Goal: Task Accomplishment & Management: Manage account settings

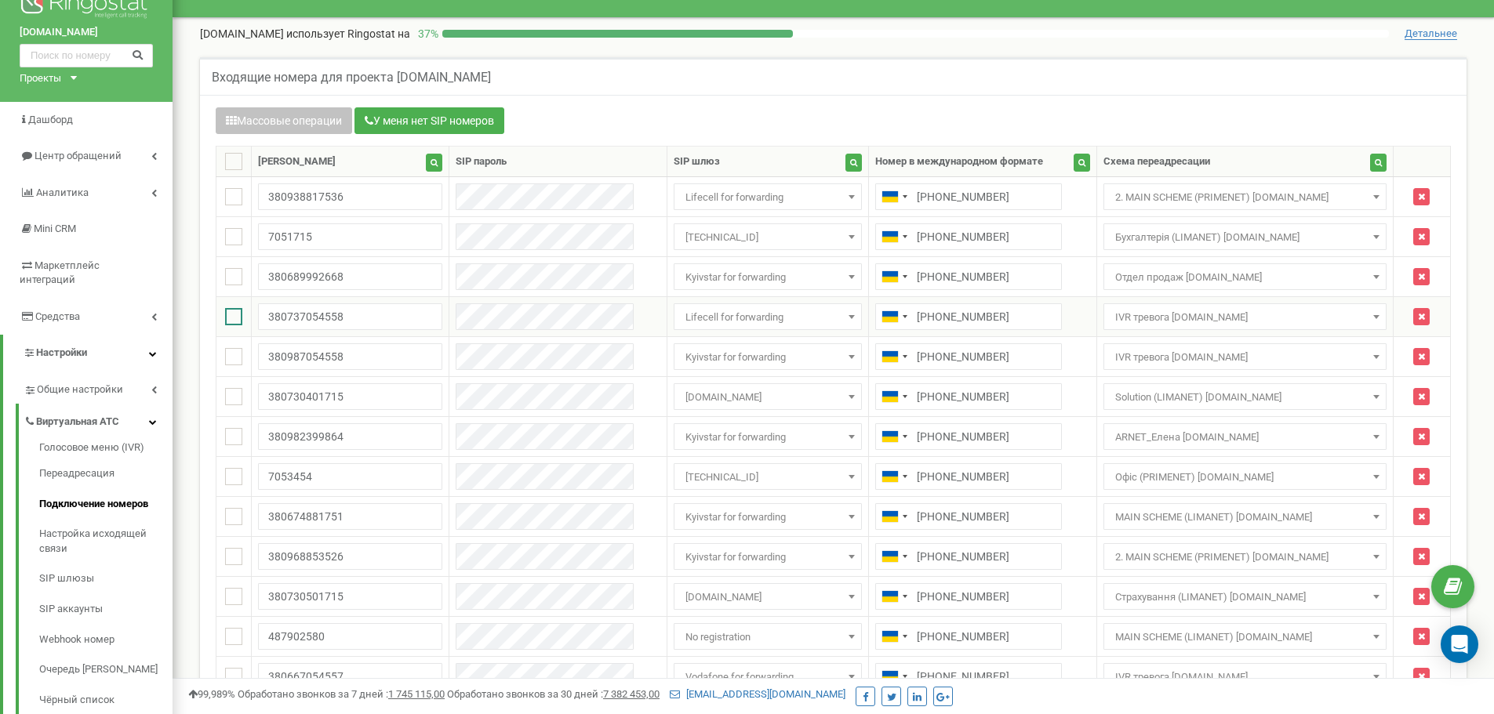
drag, startPoint x: 232, startPoint y: 314, endPoint x: 236, endPoint y: 334, distance: 20.8
click at [233, 314] on ins at bounding box center [233, 316] width 17 height 17
checkbox input "true"
click at [240, 354] on ins at bounding box center [233, 356] width 17 height 17
checkbox input "true"
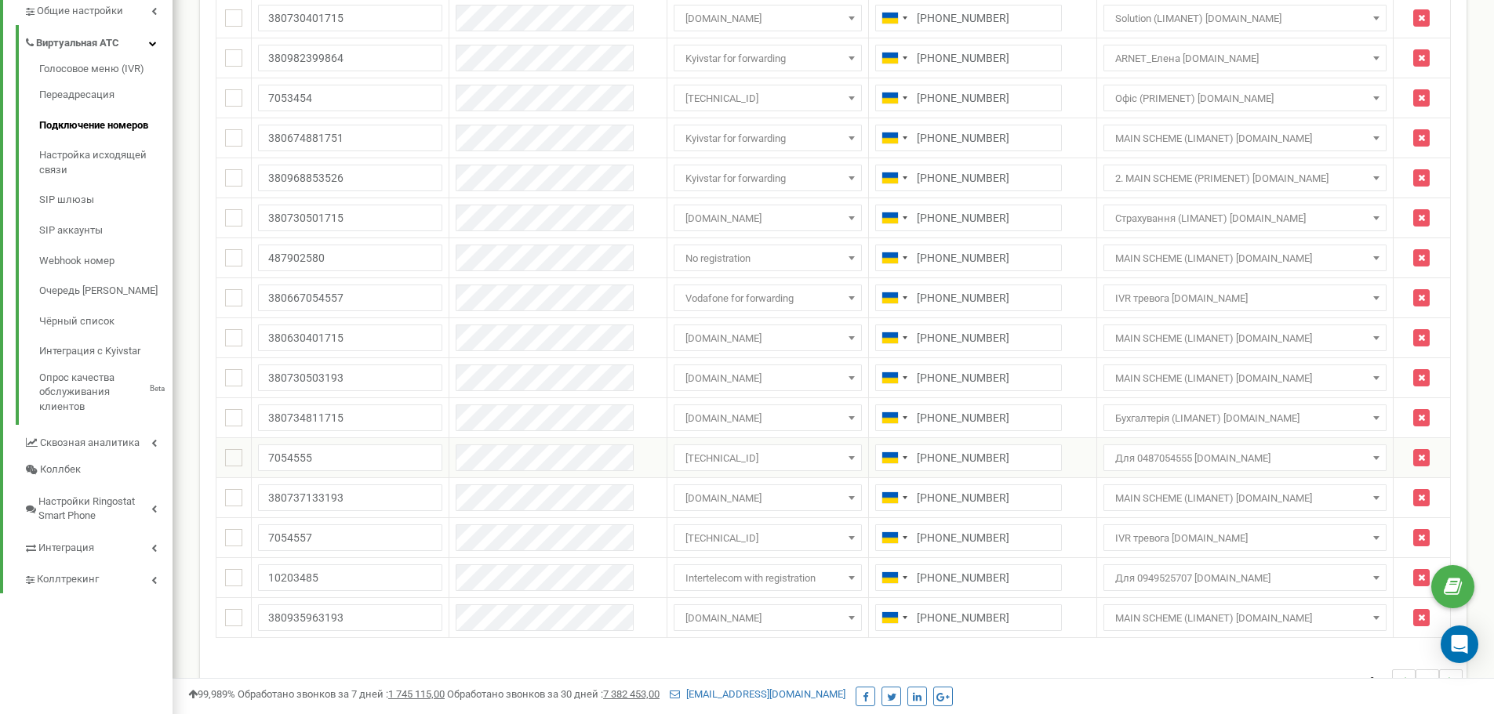
scroll to position [422, 0]
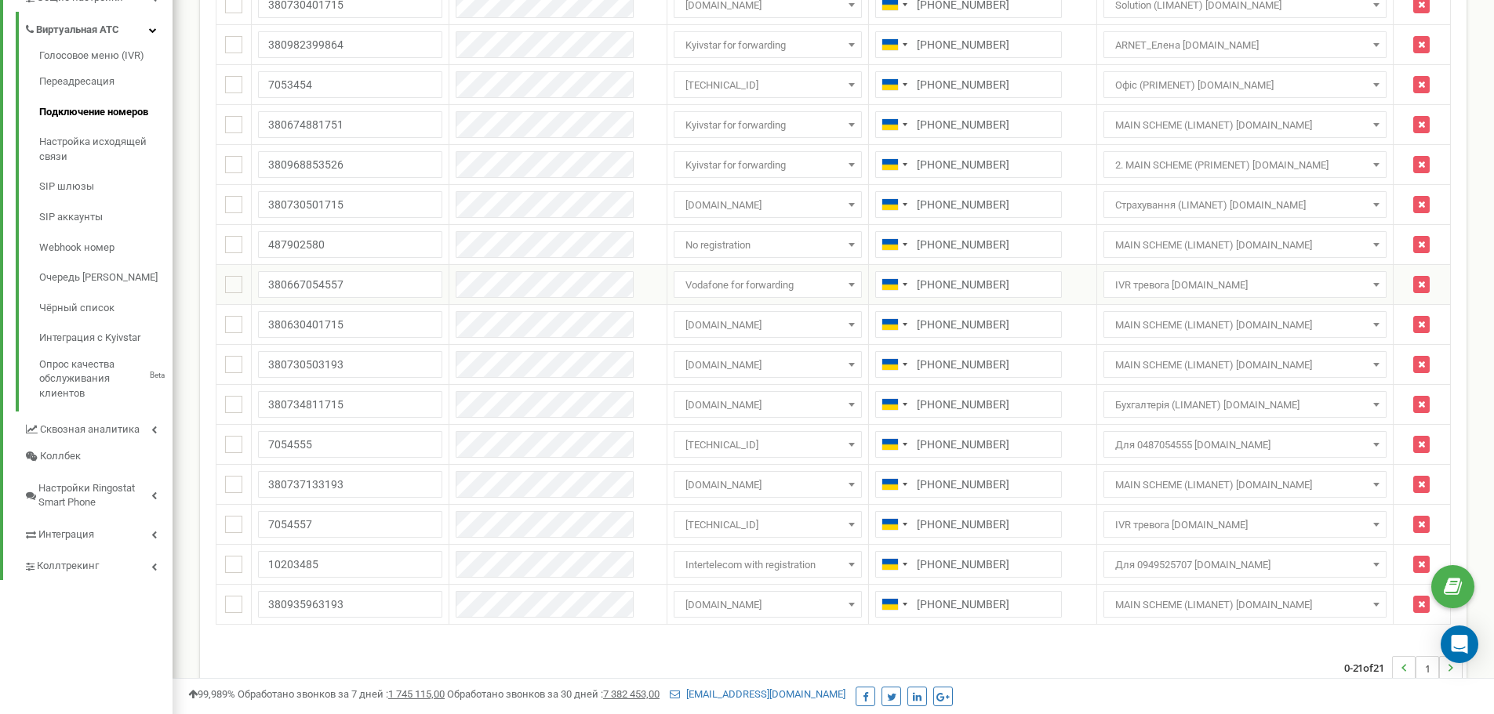
click at [226, 293] on td at bounding box center [233, 285] width 35 height 40
click at [231, 290] on ins at bounding box center [233, 284] width 17 height 17
checkbox input "true"
click at [239, 487] on ins at bounding box center [233, 484] width 17 height 17
checkbox input "true"
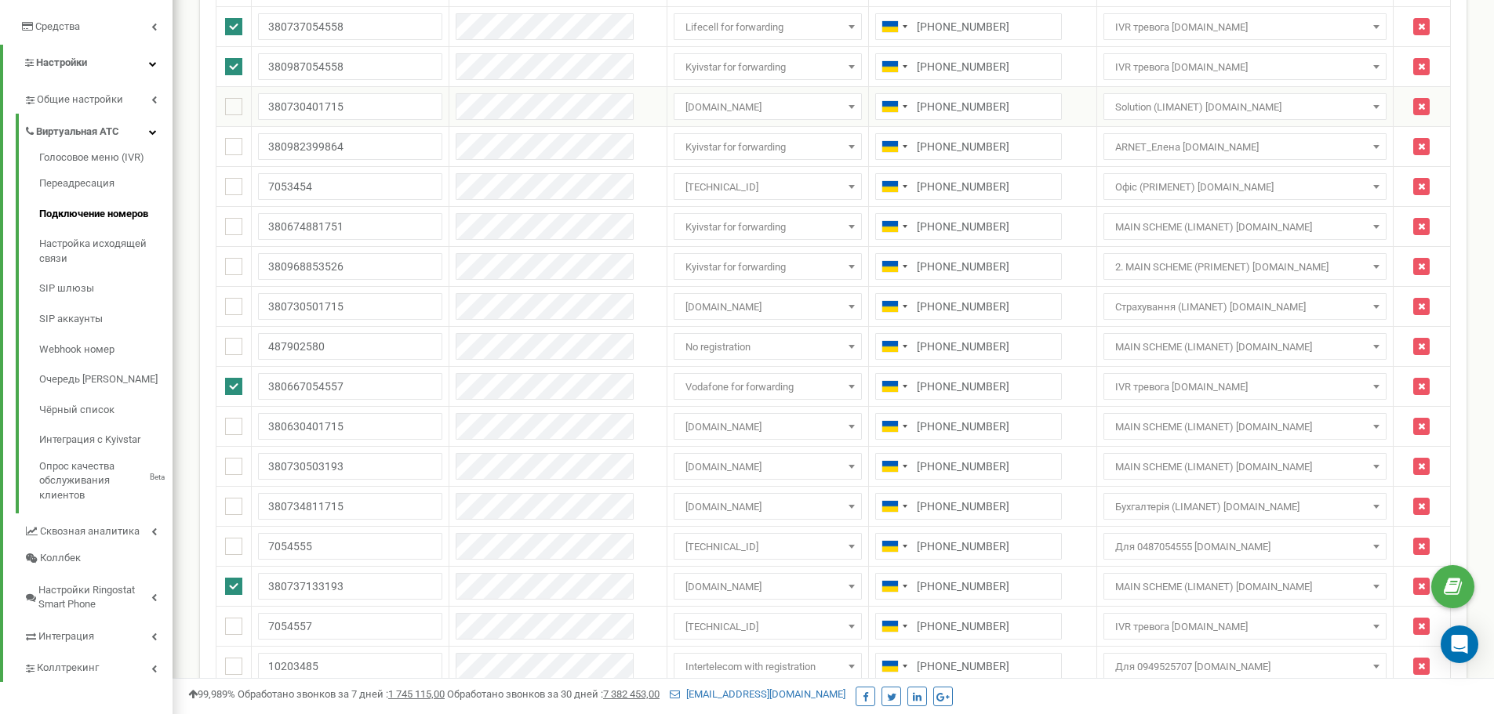
scroll to position [0, 0]
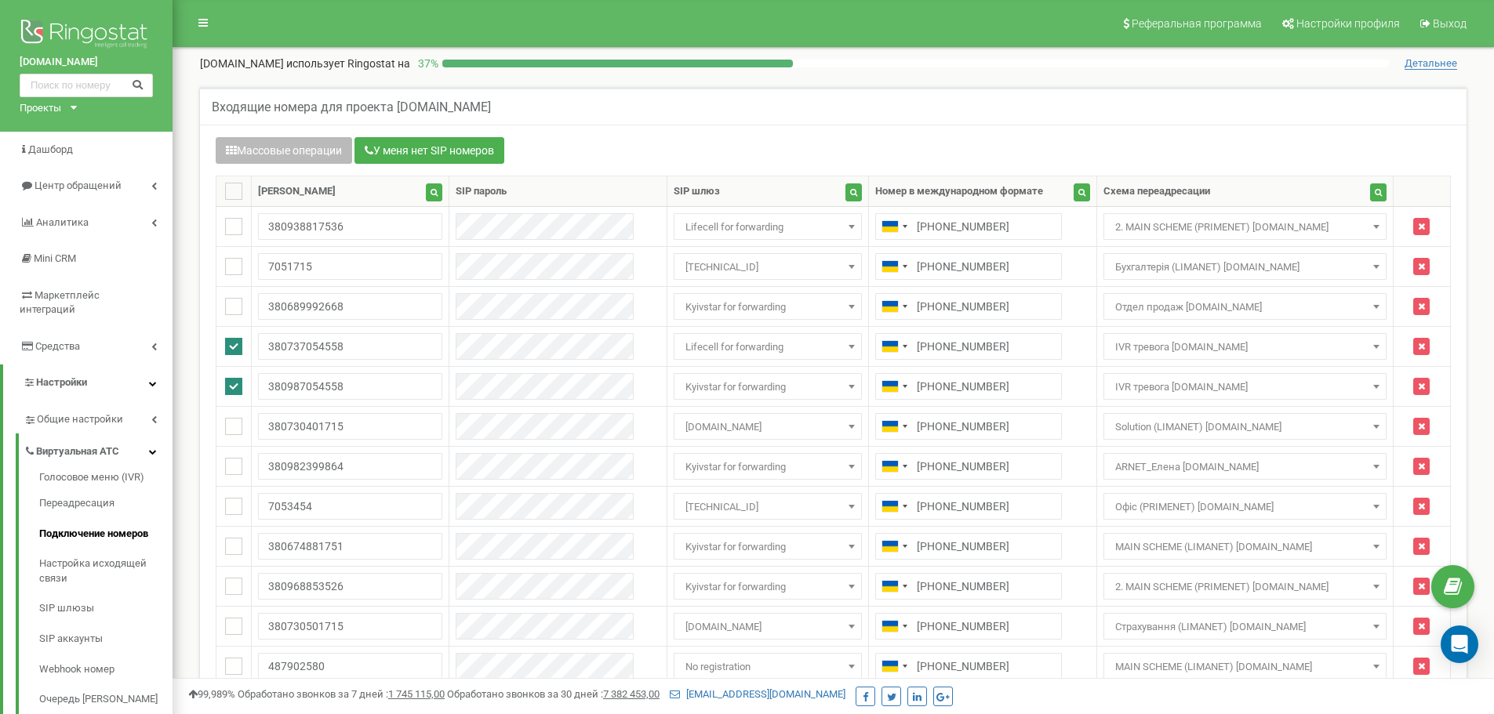
click at [296, 141] on button "Массовые операции" at bounding box center [284, 150] width 136 height 27
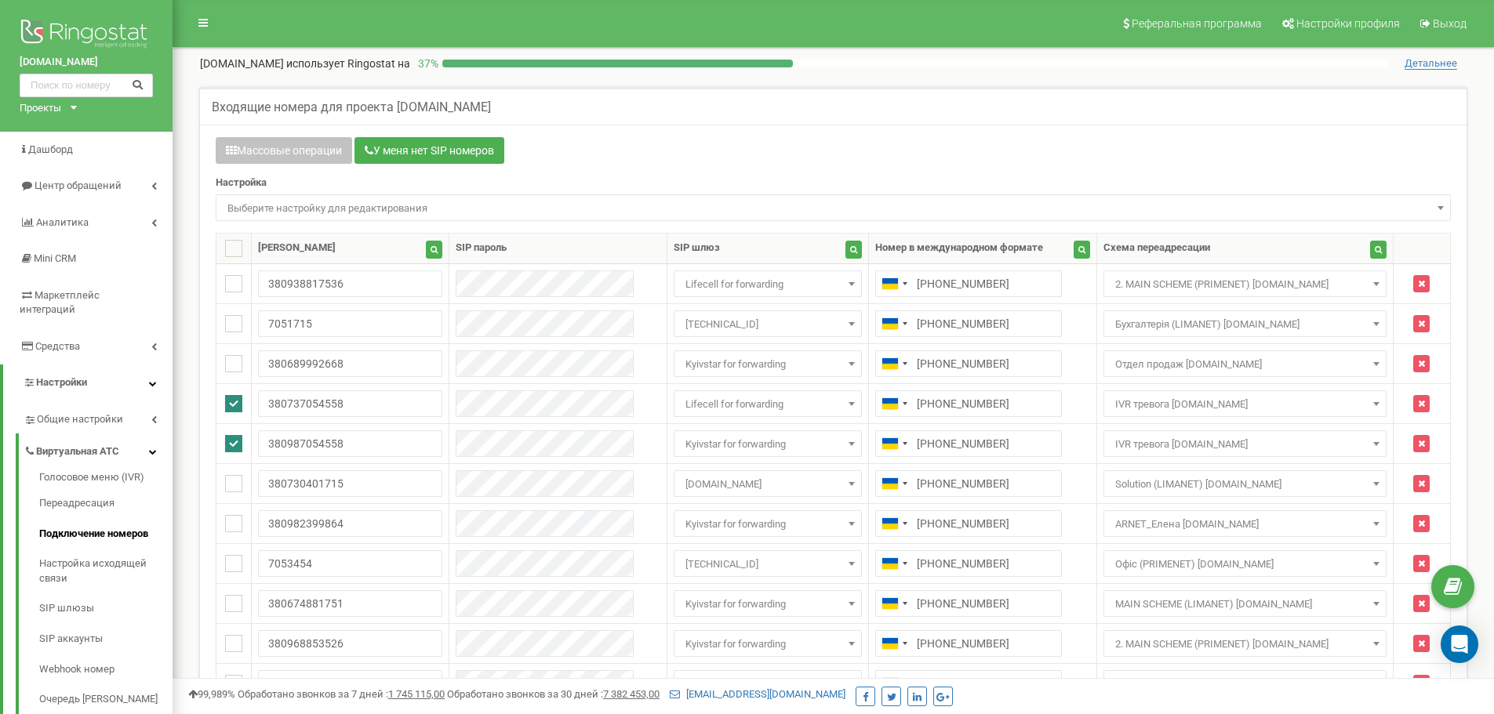
click at [281, 213] on span "Выберите настройку для редактирования" at bounding box center [833, 209] width 1224 height 22
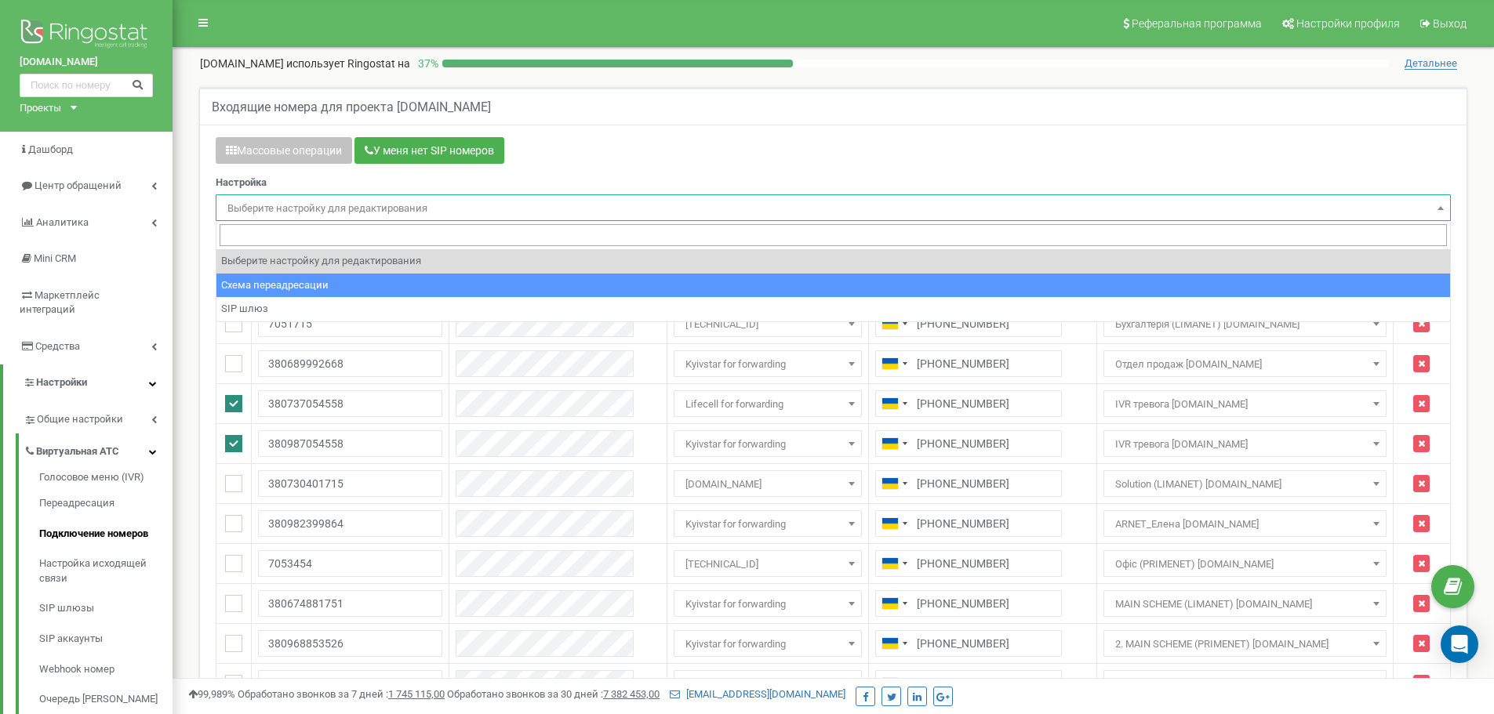
select select "project_scheme_id"
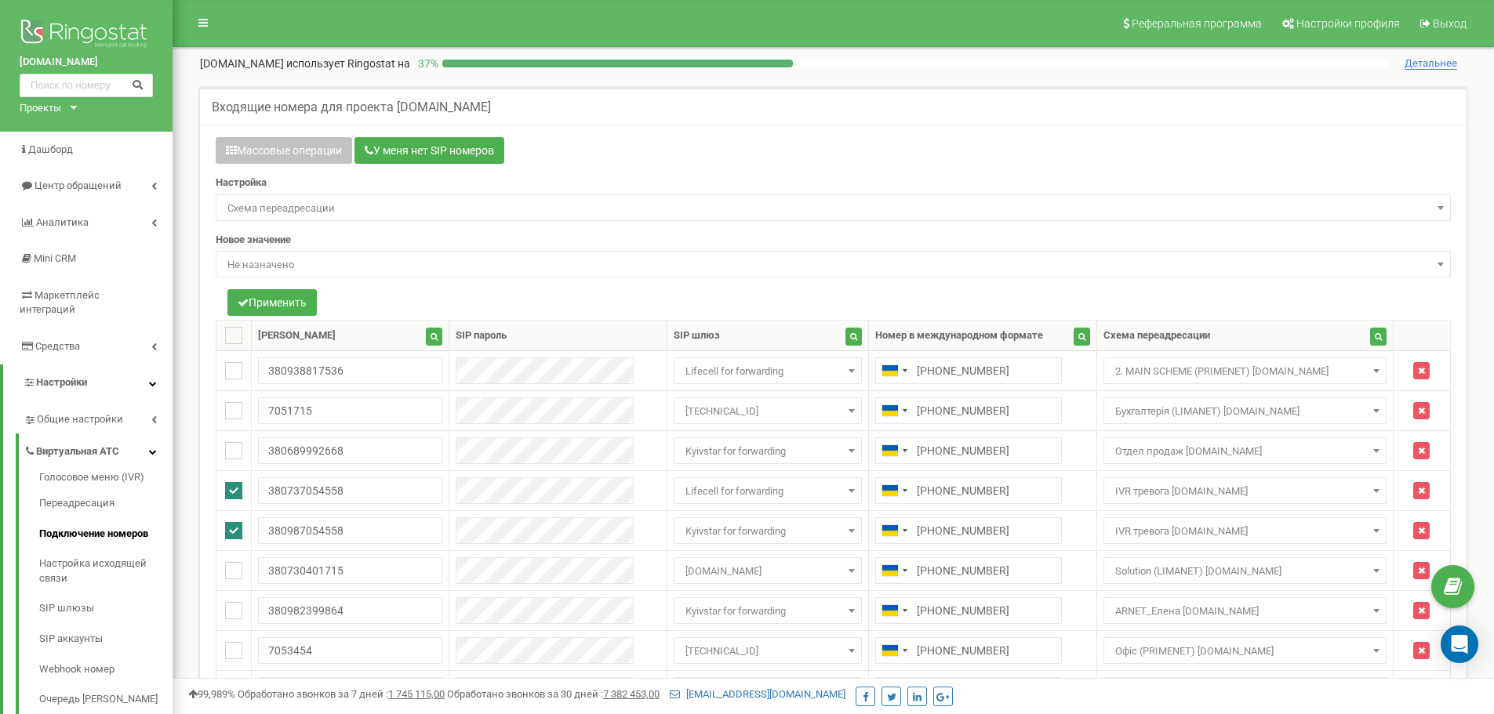
click at [280, 259] on span "Не назначено" at bounding box center [833, 265] width 1224 height 22
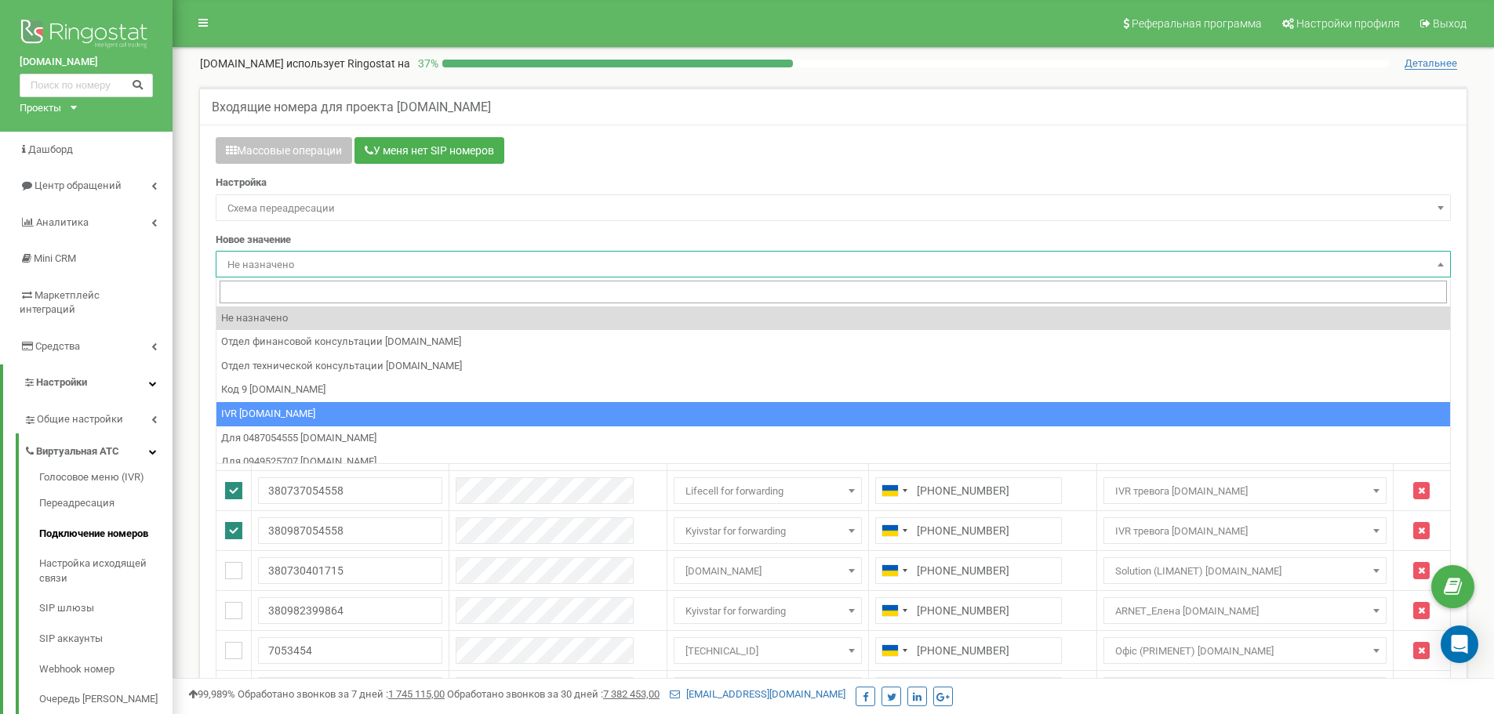
select select "73717"
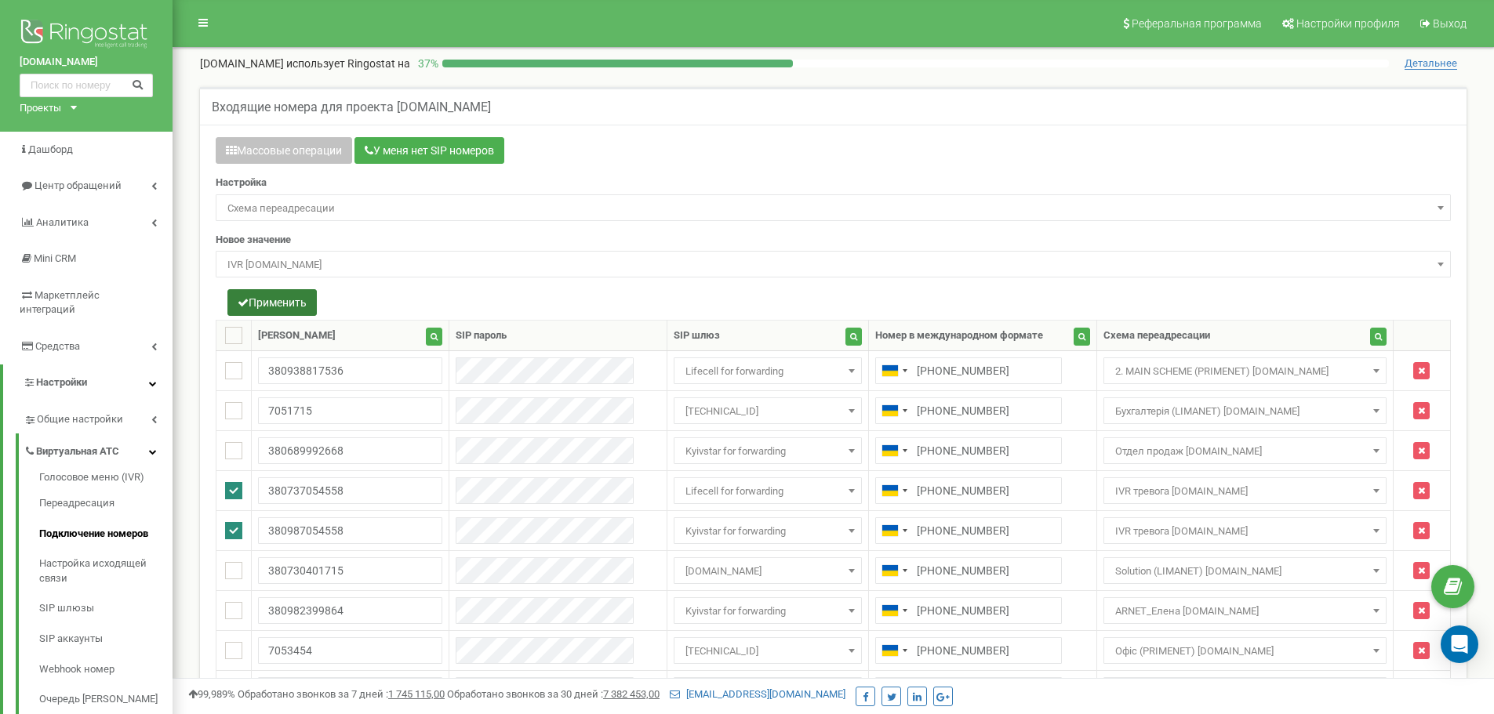
click at [272, 296] on button "Применить" at bounding box center [271, 302] width 89 height 27
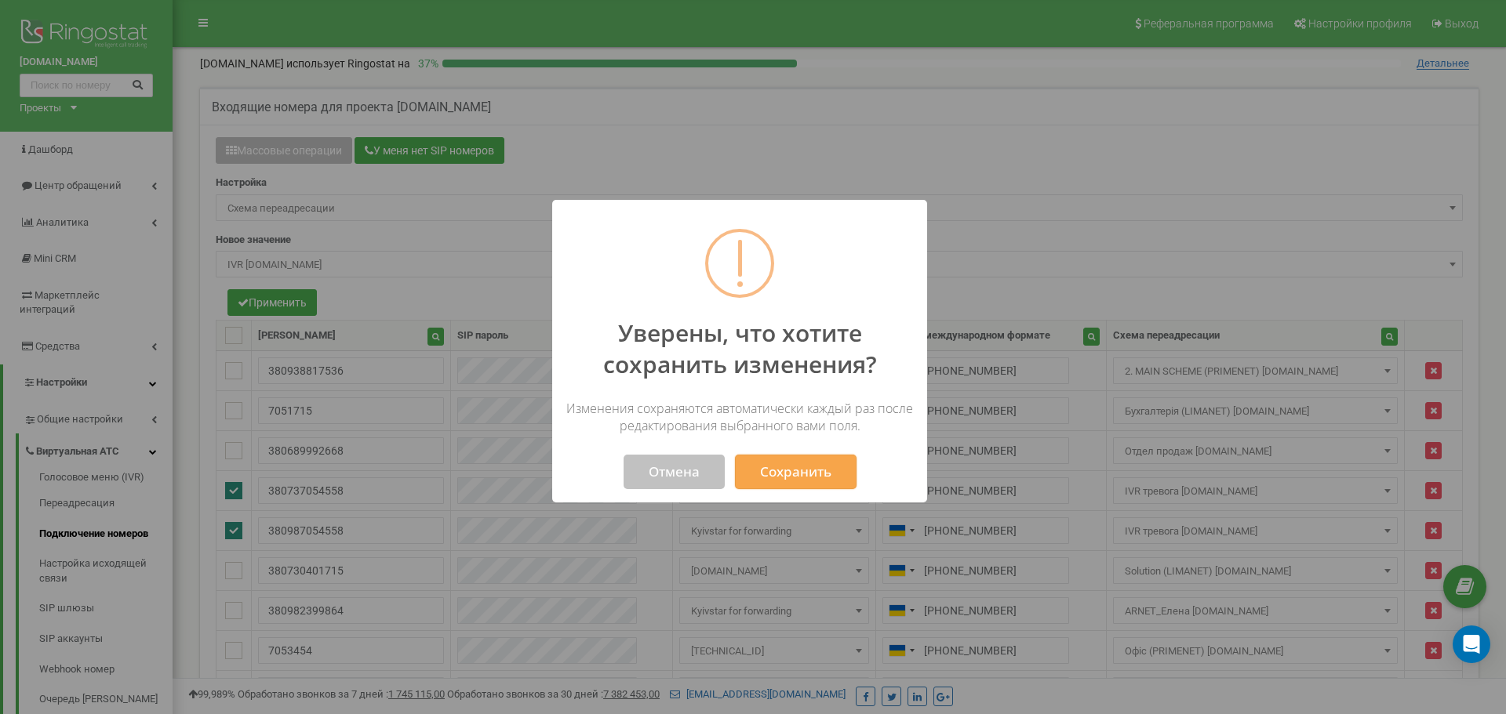
click at [770, 466] on button "Сохранить" at bounding box center [796, 472] width 122 height 35
select select "73717"
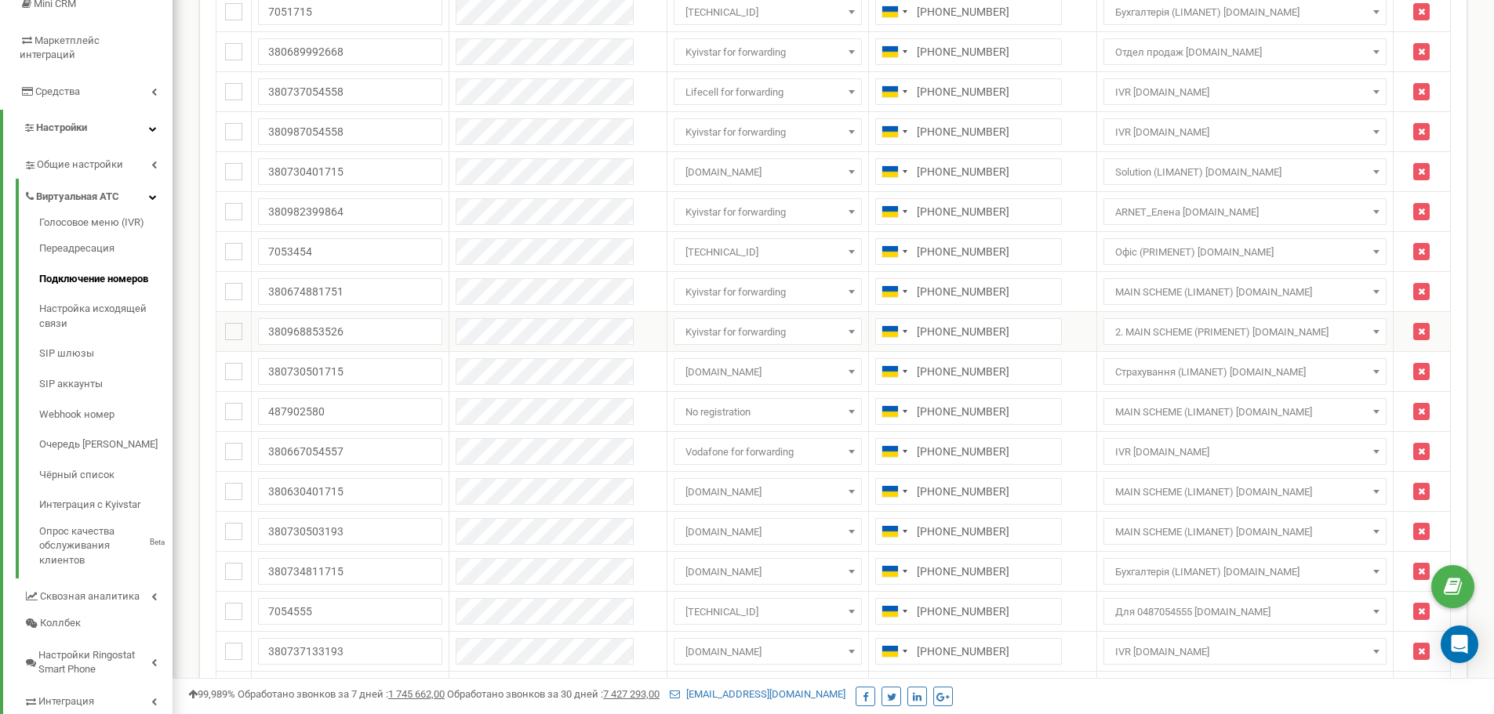
scroll to position [30, 0]
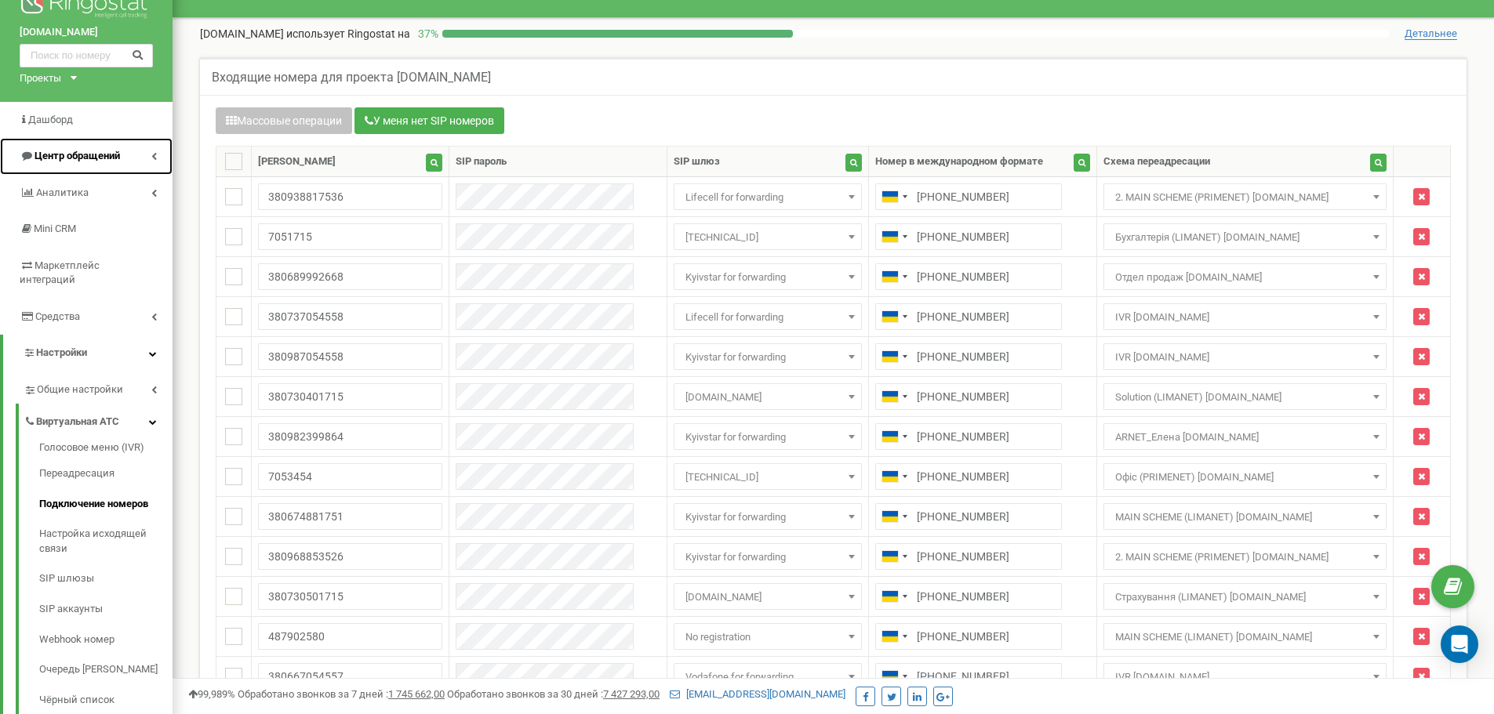
click at [123, 157] on link "Центр обращений" at bounding box center [86, 156] width 173 height 37
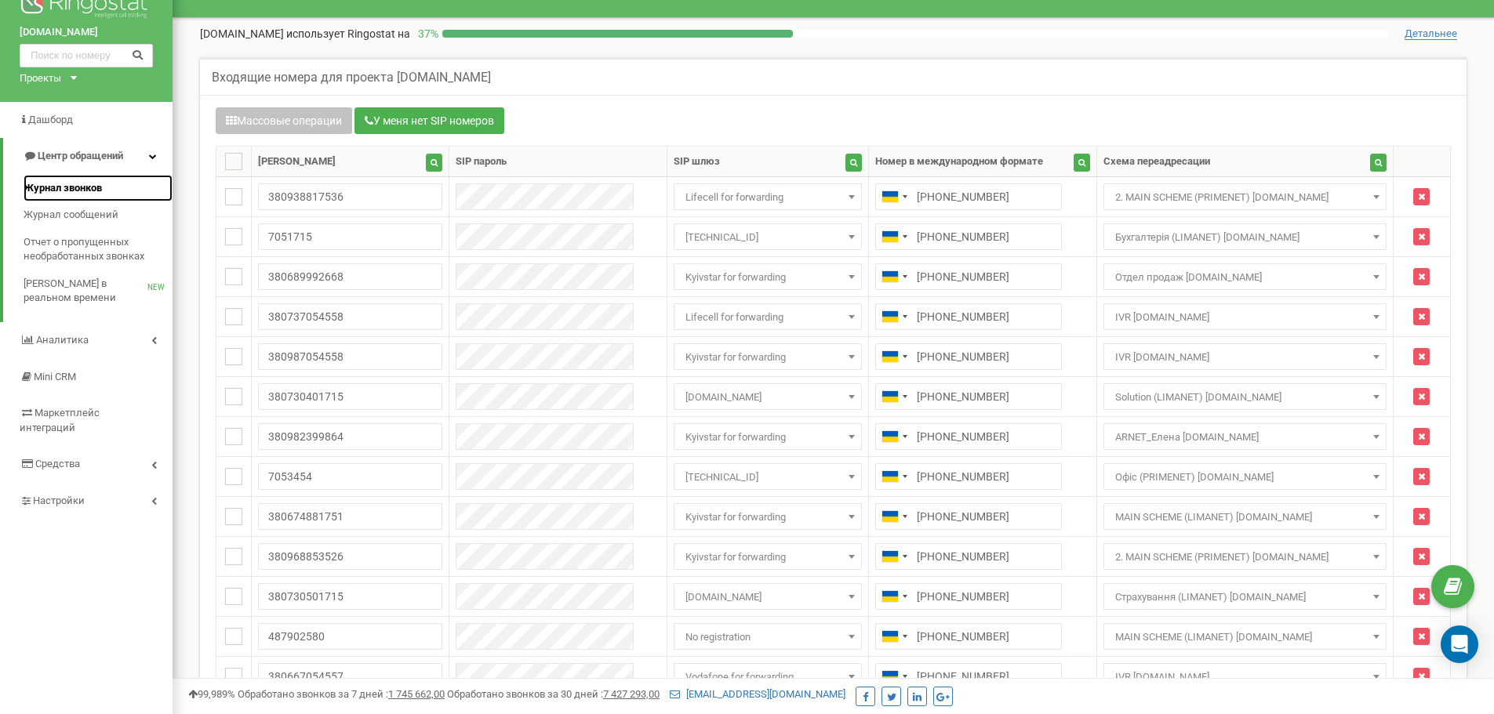
click at [104, 196] on link "Журнал звонков" at bounding box center [98, 188] width 149 height 27
